Goal: Find contact information: Find contact information

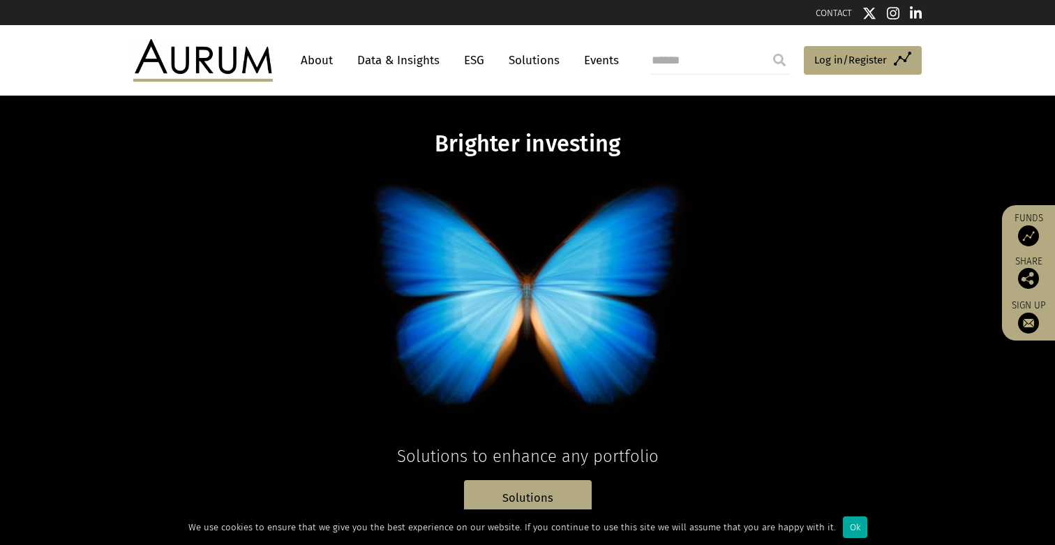
click at [315, 58] on link "About" at bounding box center [317, 60] width 46 height 26
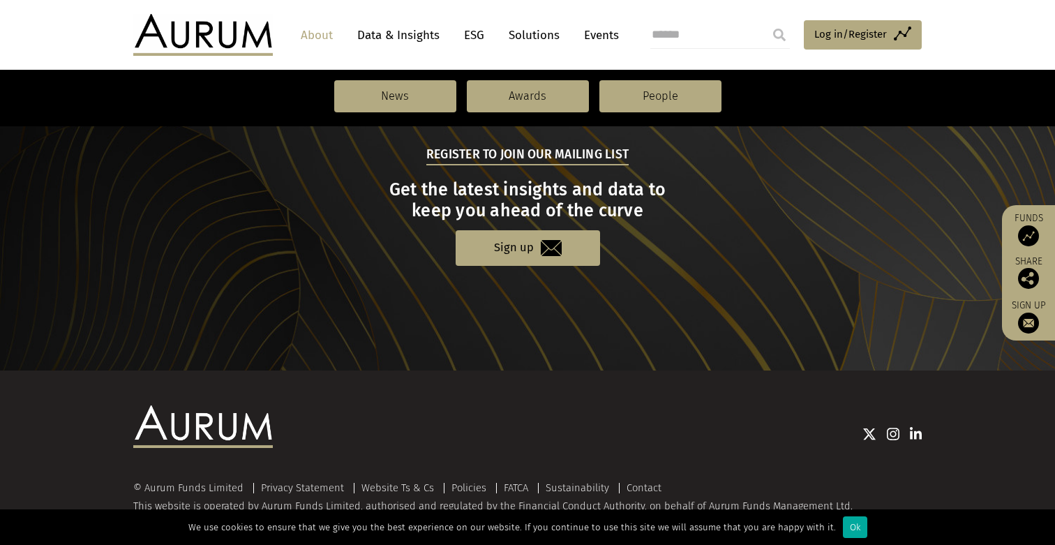
scroll to position [1546, 0]
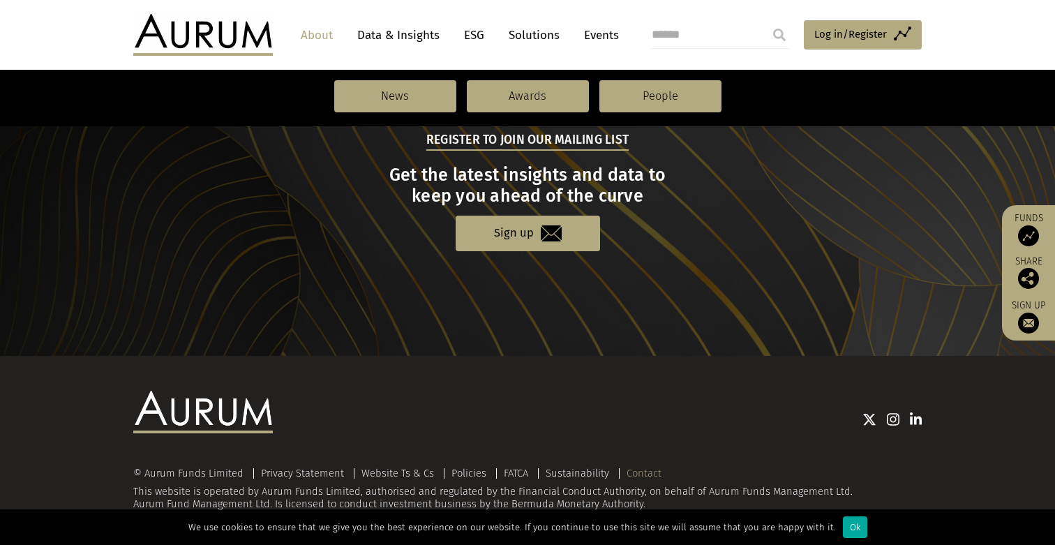
click at [640, 472] on link "Contact" at bounding box center [644, 473] width 35 height 13
